Goal: Task Accomplishment & Management: Complete application form

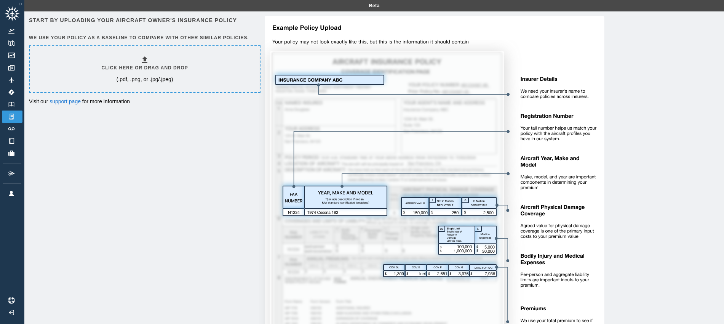
click at [145, 60] on icon at bounding box center [144, 59] width 5 height 6
click at [143, 60] on icon at bounding box center [144, 59] width 9 height 9
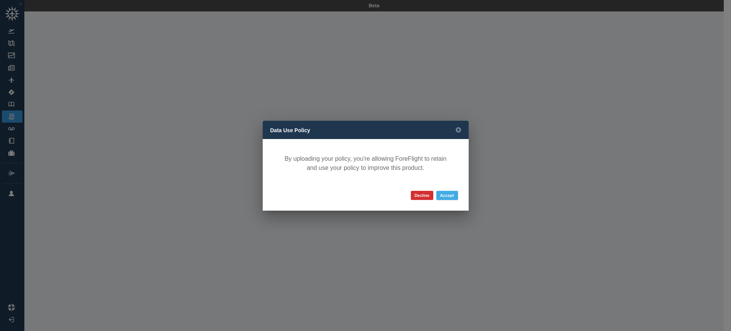
click at [451, 194] on button "Accept" at bounding box center [447, 195] width 22 height 9
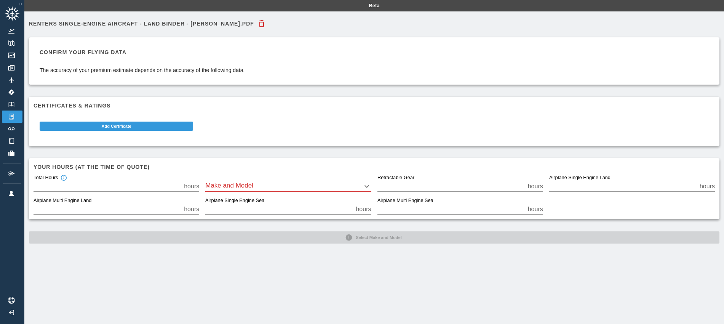
click at [262, 185] on body "Beta Renters Single-Engine Aircraft - Land Binder - [PERSON_NAME].pdf Confirm y…" at bounding box center [362, 162] width 724 height 324
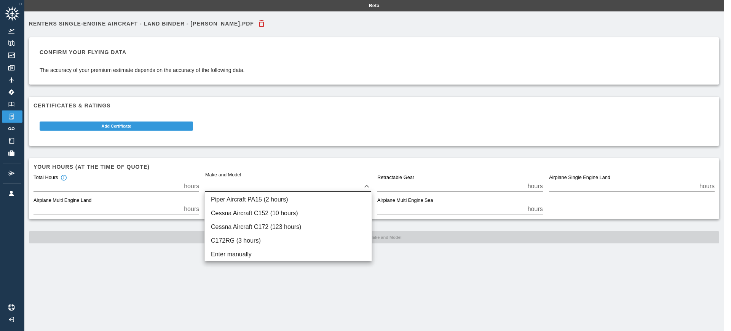
click at [405, 277] on div at bounding box center [365, 165] width 731 height 331
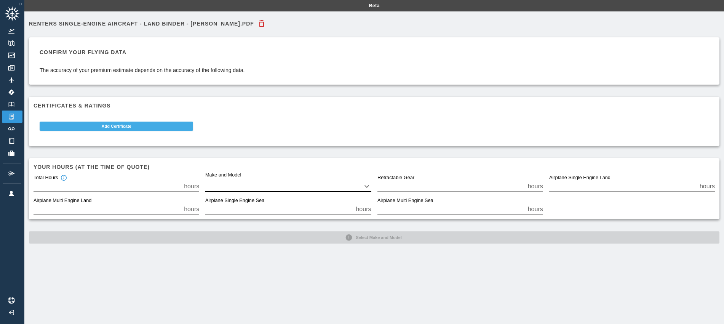
click at [102, 125] on button "Add Certificate" at bounding box center [116, 125] width 153 height 9
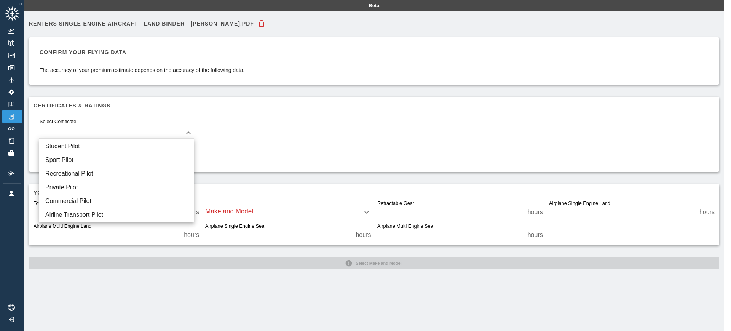
click at [108, 131] on body "Beta Renters Single-Engine Aircraft - Land Binder - [PERSON_NAME].pdf Confirm y…" at bounding box center [365, 165] width 731 height 331
click at [86, 186] on li "Private Pilot" at bounding box center [116, 187] width 155 height 14
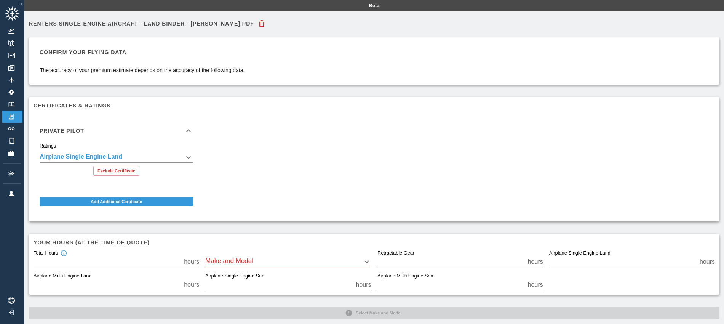
click at [185, 159] on body "**********" at bounding box center [362, 162] width 724 height 324
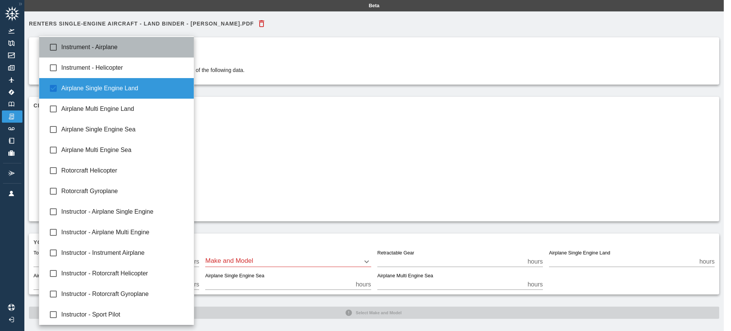
click at [100, 44] on span "Instrument - Airplane" at bounding box center [124, 47] width 126 height 9
type input "**********"
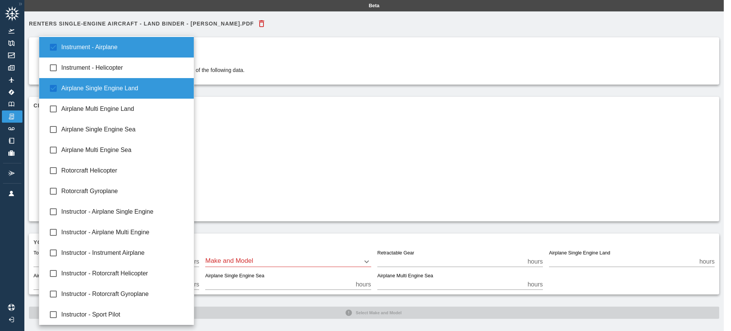
click at [255, 145] on div at bounding box center [365, 165] width 731 height 331
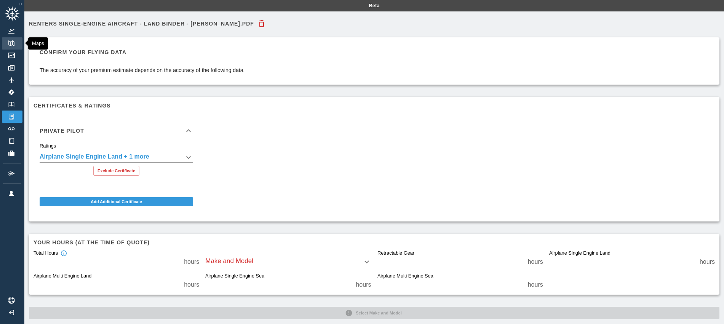
click at [13, 41] on img at bounding box center [11, 43] width 8 height 6
